Goal: Task Accomplishment & Management: Complete application form

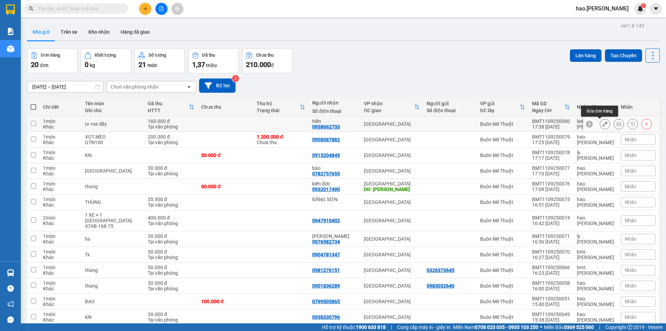
click at [603, 126] on icon at bounding box center [605, 123] width 5 height 5
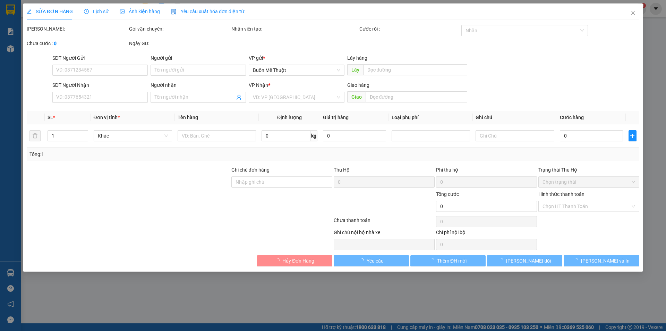
type input "0938662733"
type input "hiền"
type input "160.000"
type input "0"
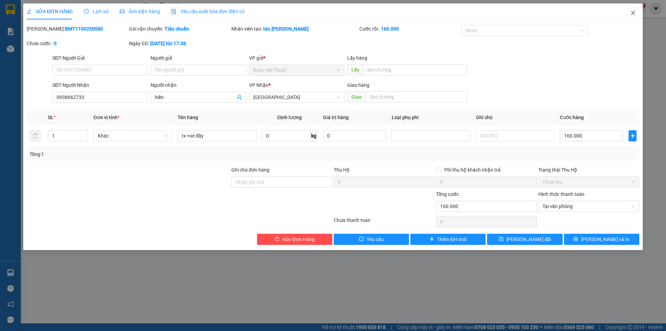
click at [633, 14] on icon "close" at bounding box center [634, 13] width 6 height 6
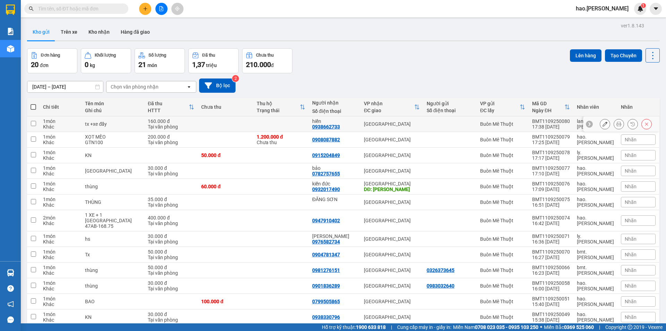
click at [617, 123] on icon at bounding box center [619, 123] width 5 height 5
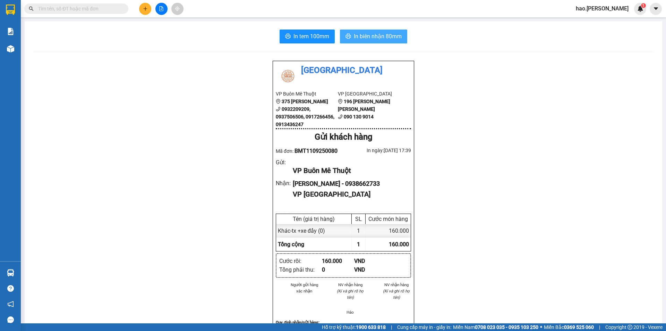
click at [372, 35] on span "In biên nhận 80mm" at bounding box center [378, 36] width 48 height 9
click at [297, 36] on span "In tem 100mm" at bounding box center [312, 36] width 36 height 9
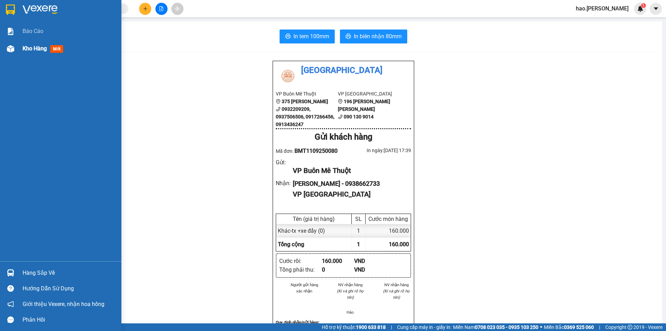
click at [7, 54] on div at bounding box center [11, 49] width 12 height 12
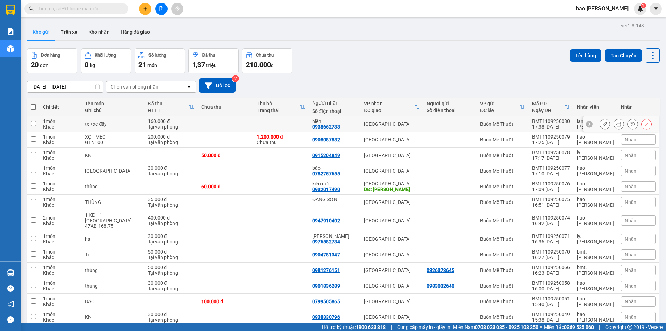
click at [603, 123] on icon at bounding box center [605, 123] width 5 height 5
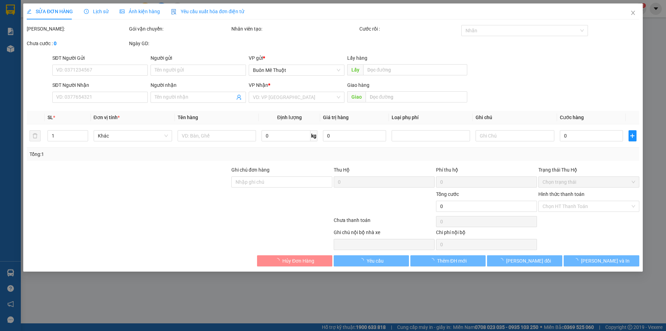
type input "0938662733"
type input "hiền"
type input "160.000"
type input "0"
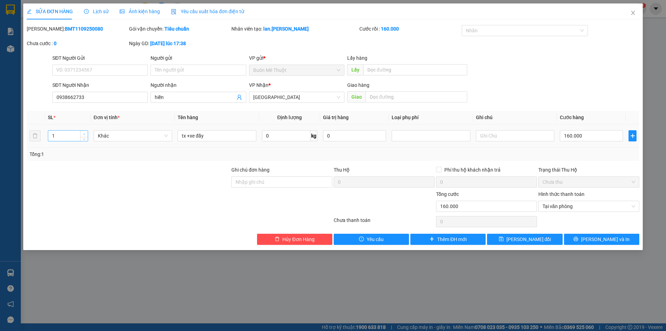
type input "2"
click at [83, 133] on icon "up" at bounding box center [84, 134] width 2 height 2
drag, startPoint x: 591, startPoint y: 231, endPoint x: 591, endPoint y: 237, distance: 5.2
click at [591, 234] on div "Total Paid Fee 160.000 Total UnPaid Fee 0 Cash Collection Total Fee Mã ĐH: BMT1…" at bounding box center [333, 135] width 613 height 220
click at [578, 237] on icon "printer" at bounding box center [576, 239] width 5 height 5
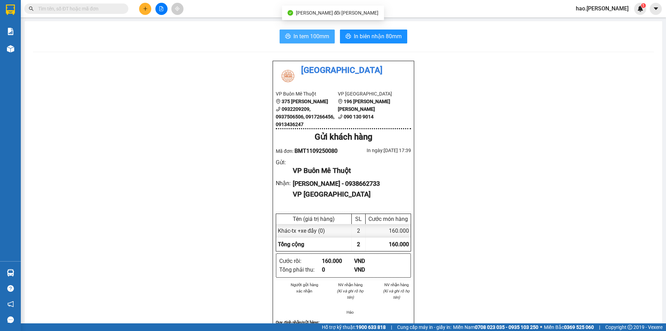
click at [323, 36] on span "In tem 100mm" at bounding box center [312, 36] width 36 height 9
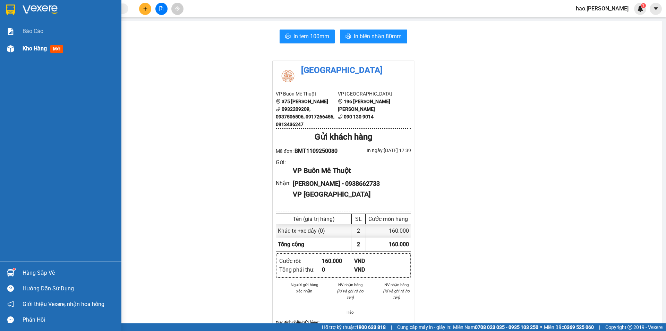
click at [17, 48] on div "Kho hàng mới" at bounding box center [60, 48] width 121 height 17
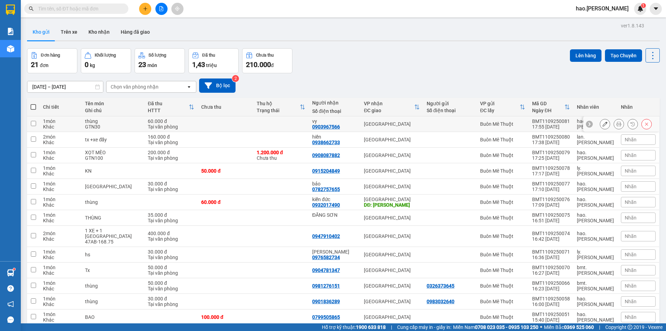
click at [617, 123] on icon at bounding box center [619, 123] width 5 height 5
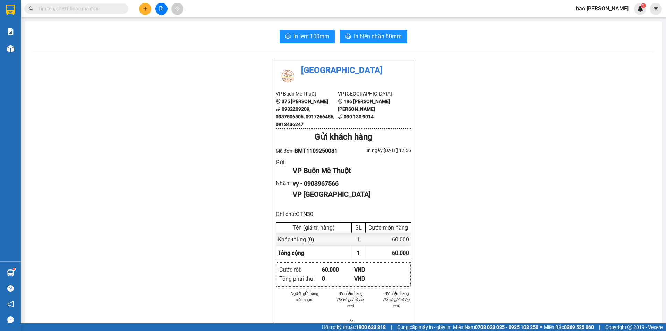
click at [311, 44] on div "In tem 100mm In [PERSON_NAME] 80mm Thái Sơn VP Buôn Mê Thuột 375 [PERSON_NAME] …" at bounding box center [344, 320] width 638 height 599
click at [317, 39] on span "In tem 100mm" at bounding box center [312, 36] width 36 height 9
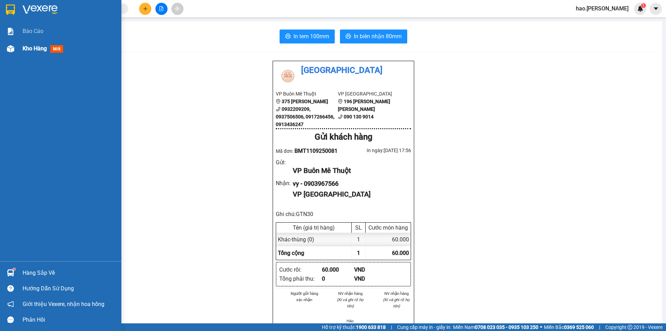
click at [23, 47] on span "Kho hàng" at bounding box center [35, 48] width 24 height 7
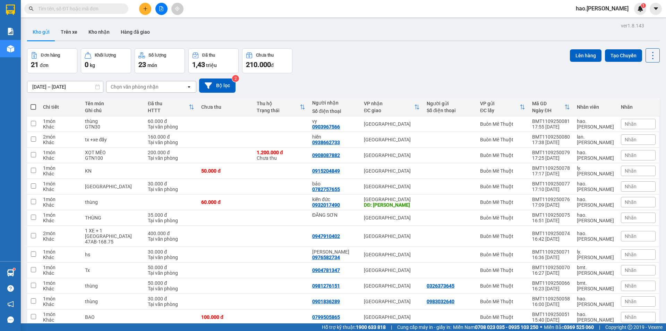
click at [147, 8] on icon "plus" at bounding box center [145, 8] width 5 height 5
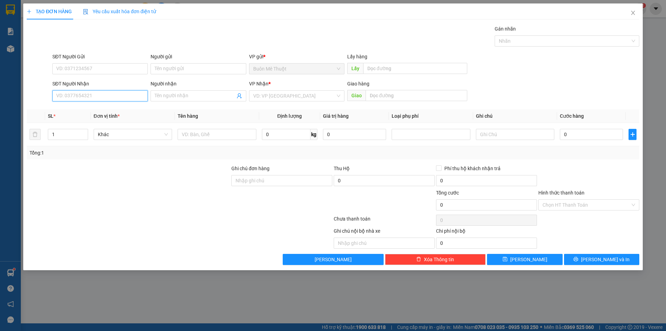
click at [91, 97] on input "SĐT Người Nhận" at bounding box center [99, 95] width 95 height 11
click at [93, 96] on input "012" at bounding box center [99, 95] width 95 height 11
click at [92, 114] on div "0908012012" at bounding box center [99, 109] width 95 height 11
type input "0908012012"
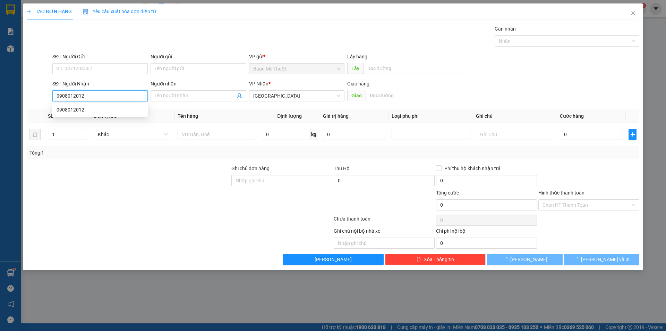
type input "50.000"
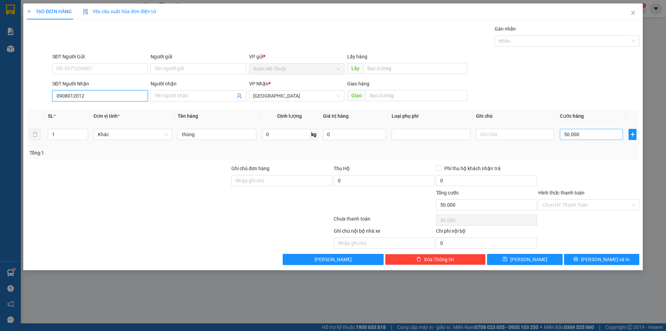
type input "0908012012"
click at [575, 133] on input "50.000" at bounding box center [591, 134] width 63 height 11
type input "3"
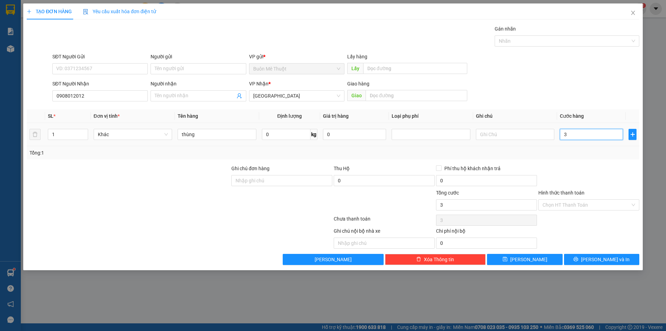
type input "30"
type input "30.000"
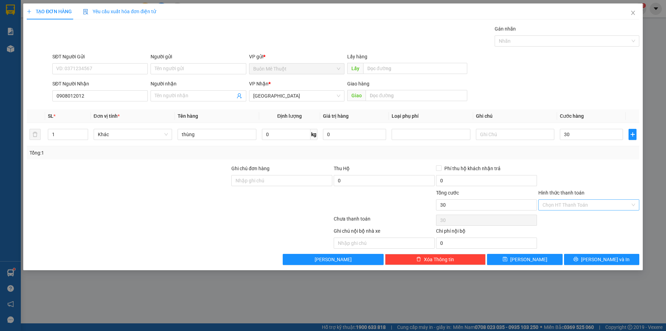
type input "30.000"
click at [593, 202] on input "Hình thức thanh toán" at bounding box center [587, 205] width 88 height 10
click at [594, 221] on div "Tại văn phòng" at bounding box center [589, 219] width 93 height 8
type input "0"
click at [599, 255] on button "[PERSON_NAME] và In" at bounding box center [601, 259] width 75 height 11
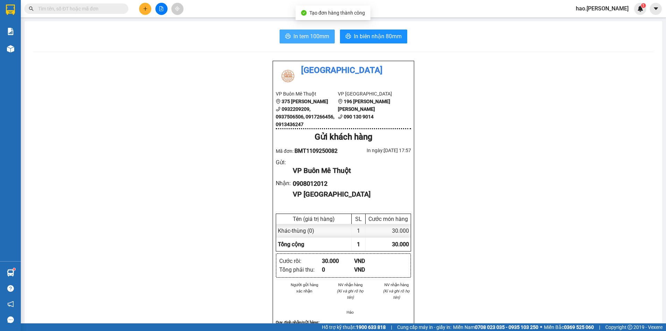
click at [315, 35] on span "In tem 100mm" at bounding box center [312, 36] width 36 height 9
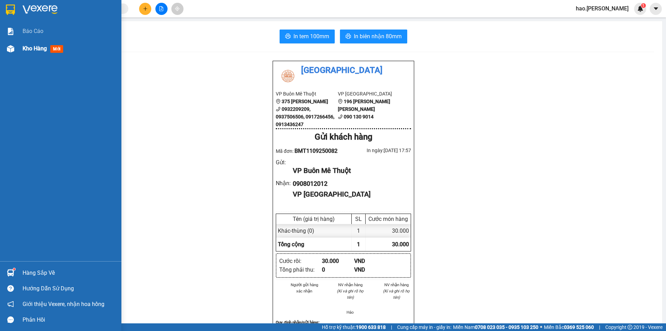
click at [11, 52] on div at bounding box center [11, 49] width 12 height 12
click at [12, 51] on img at bounding box center [10, 48] width 7 height 7
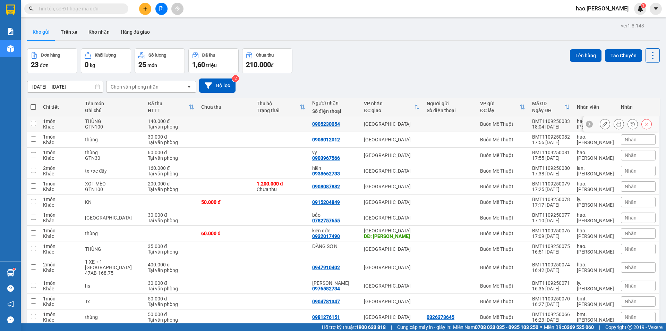
click at [617, 124] on icon at bounding box center [619, 123] width 5 height 5
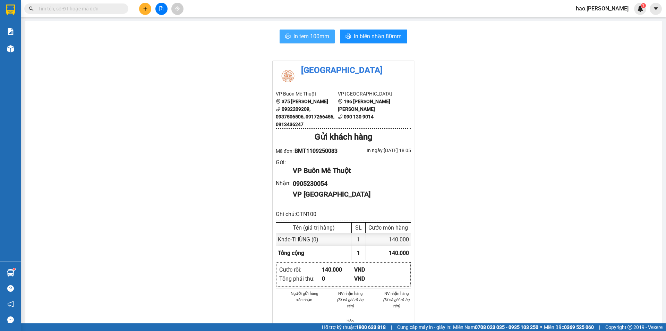
drag, startPoint x: 303, startPoint y: 37, endPoint x: 315, endPoint y: 34, distance: 12.4
click at [304, 36] on span "In tem 100mm" at bounding box center [312, 36] width 36 height 9
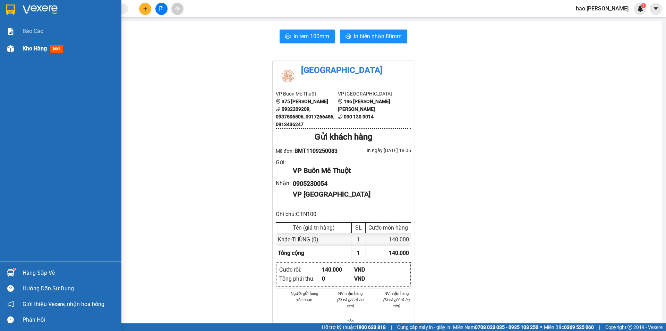
click at [11, 49] on img at bounding box center [10, 48] width 7 height 7
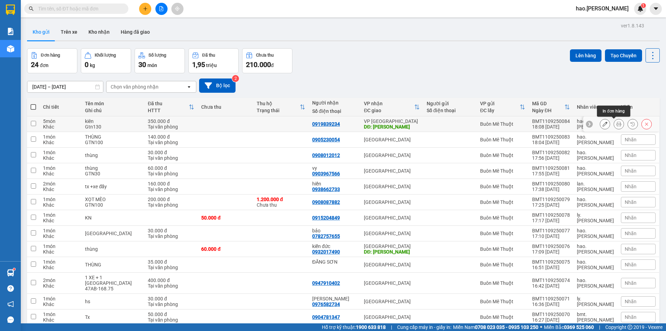
drag, startPoint x: 617, startPoint y: 124, endPoint x: 611, endPoint y: 124, distance: 6.2
click at [617, 124] on button at bounding box center [619, 124] width 10 height 12
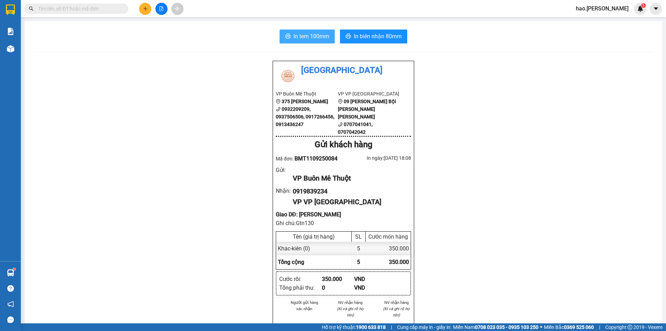
click at [309, 37] on span "In tem 100mm" at bounding box center [312, 36] width 36 height 9
